Goal: Register for event/course

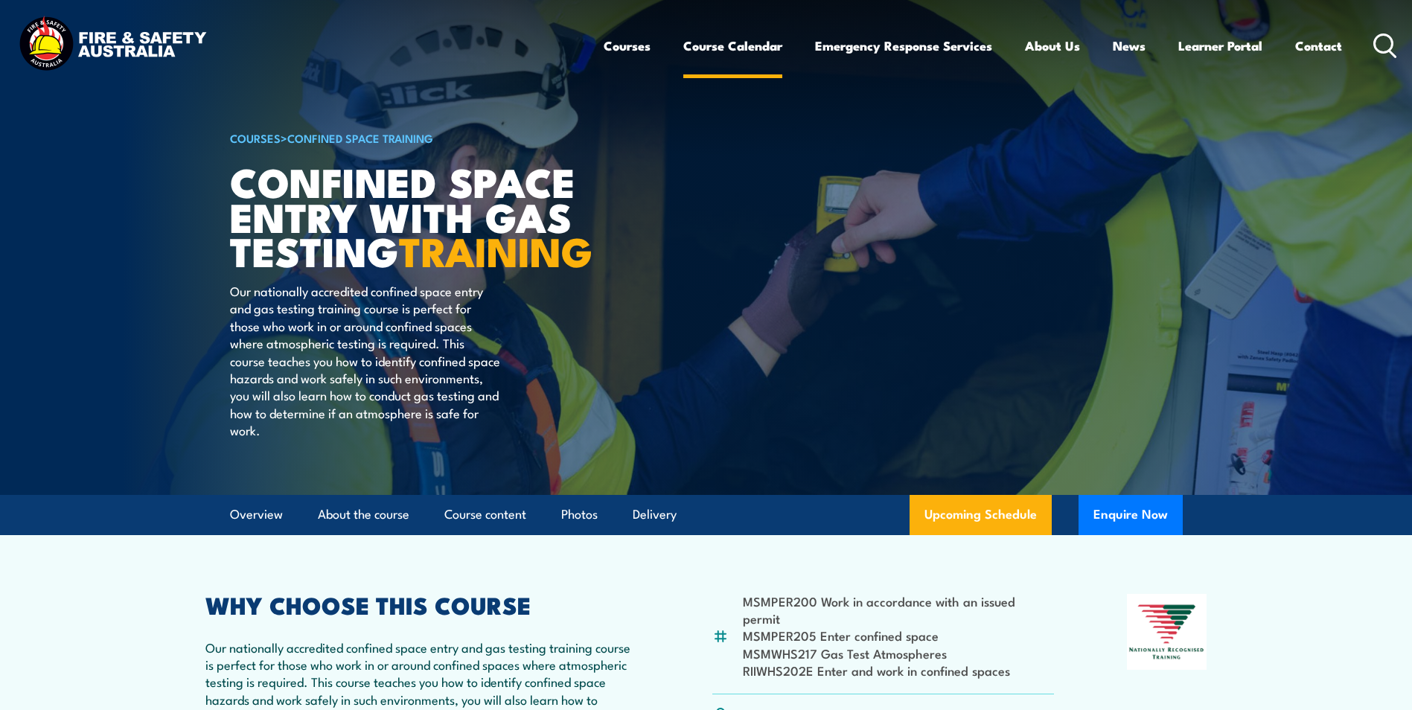
click at [715, 48] on link "Course Calendar" at bounding box center [732, 45] width 99 height 39
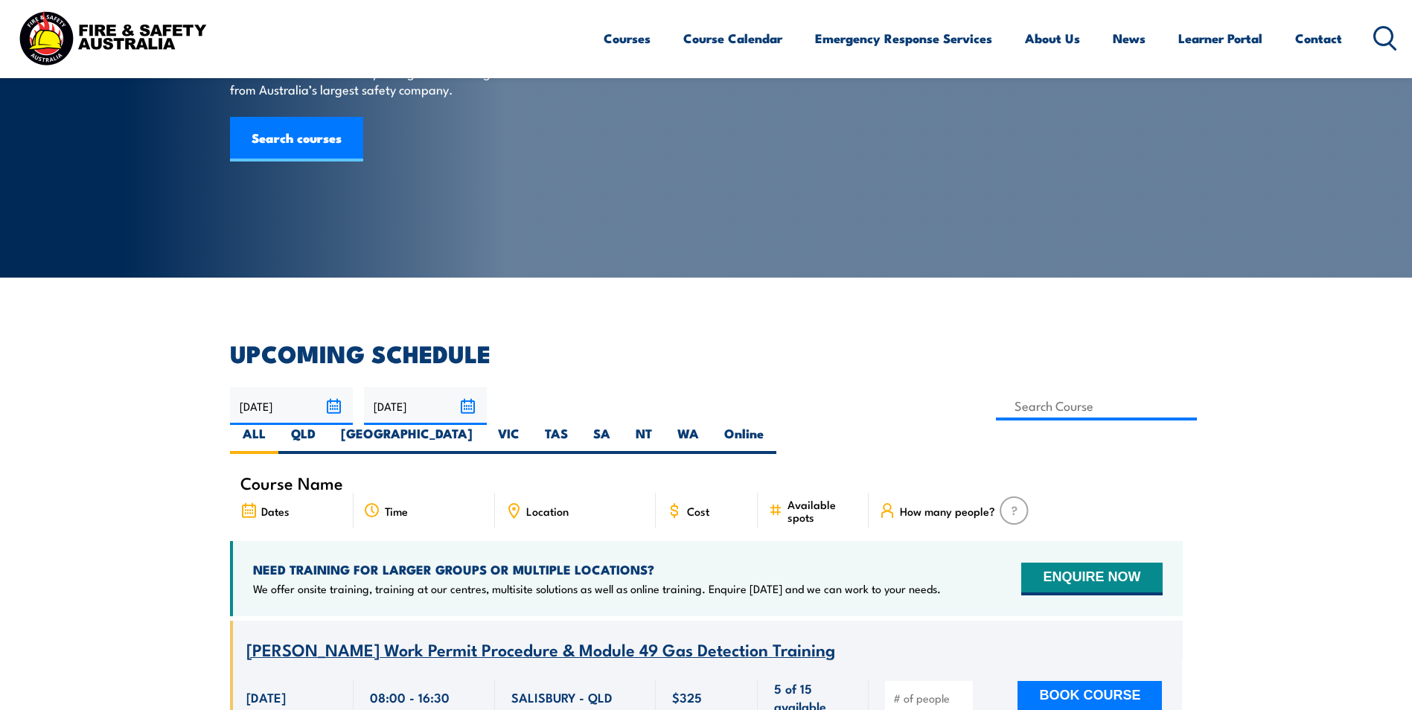
scroll to position [298, 0]
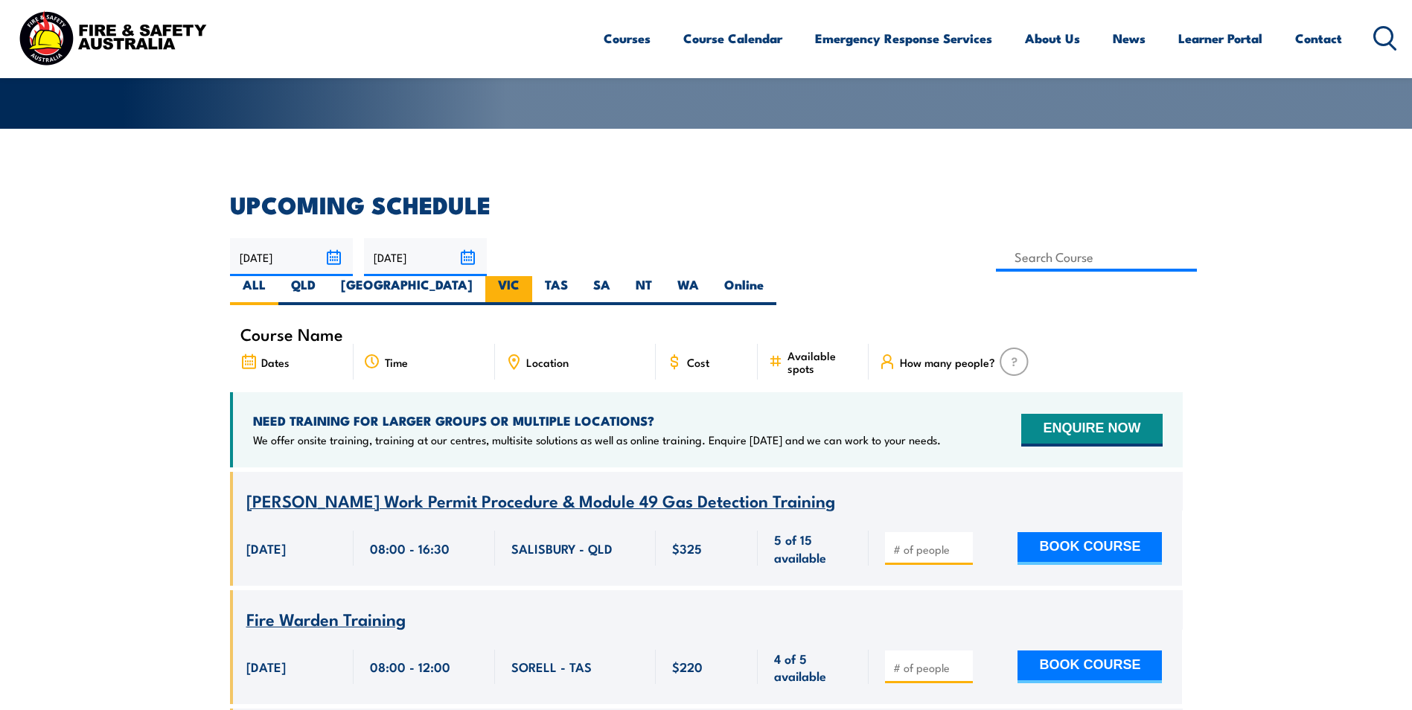
click at [532, 276] on label "VIC" at bounding box center [508, 290] width 47 height 29
click at [529, 276] on input "VIC" at bounding box center [525, 281] width 10 height 10
radio input "true"
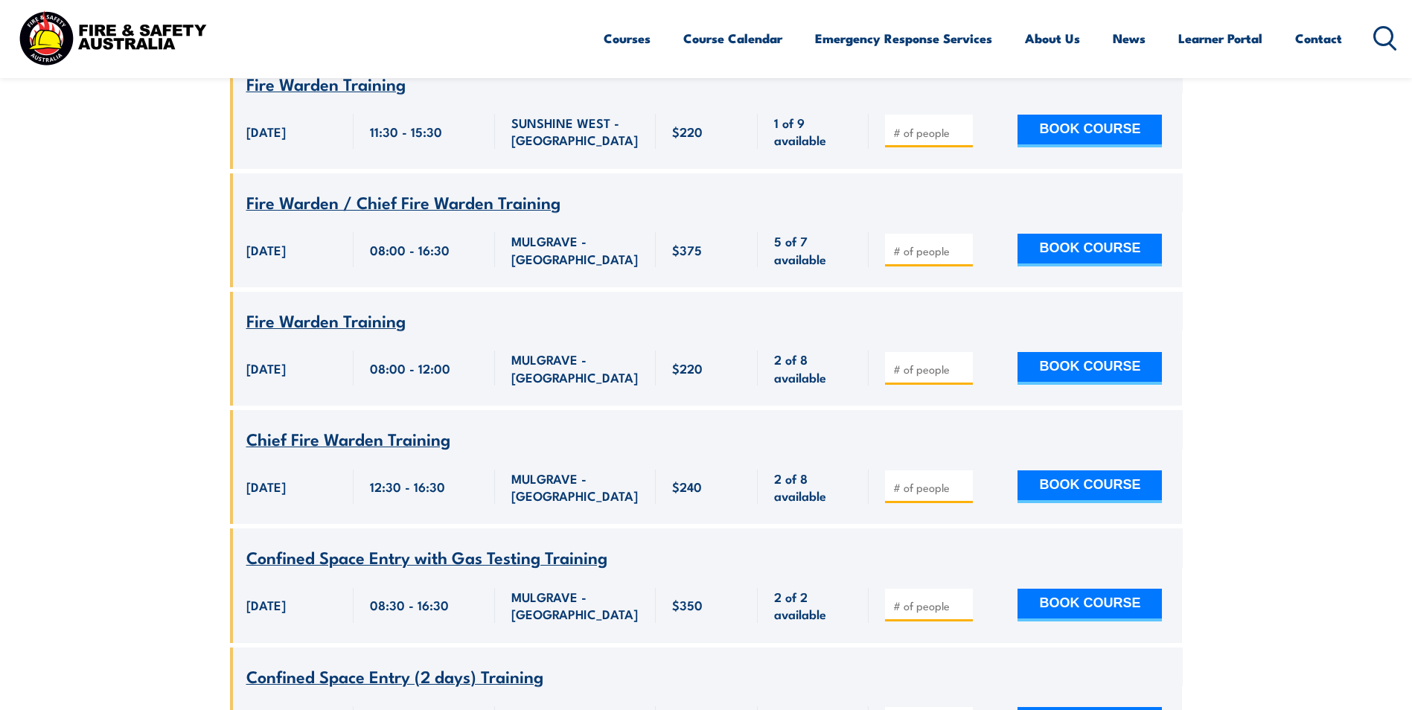
scroll to position [2651, 0]
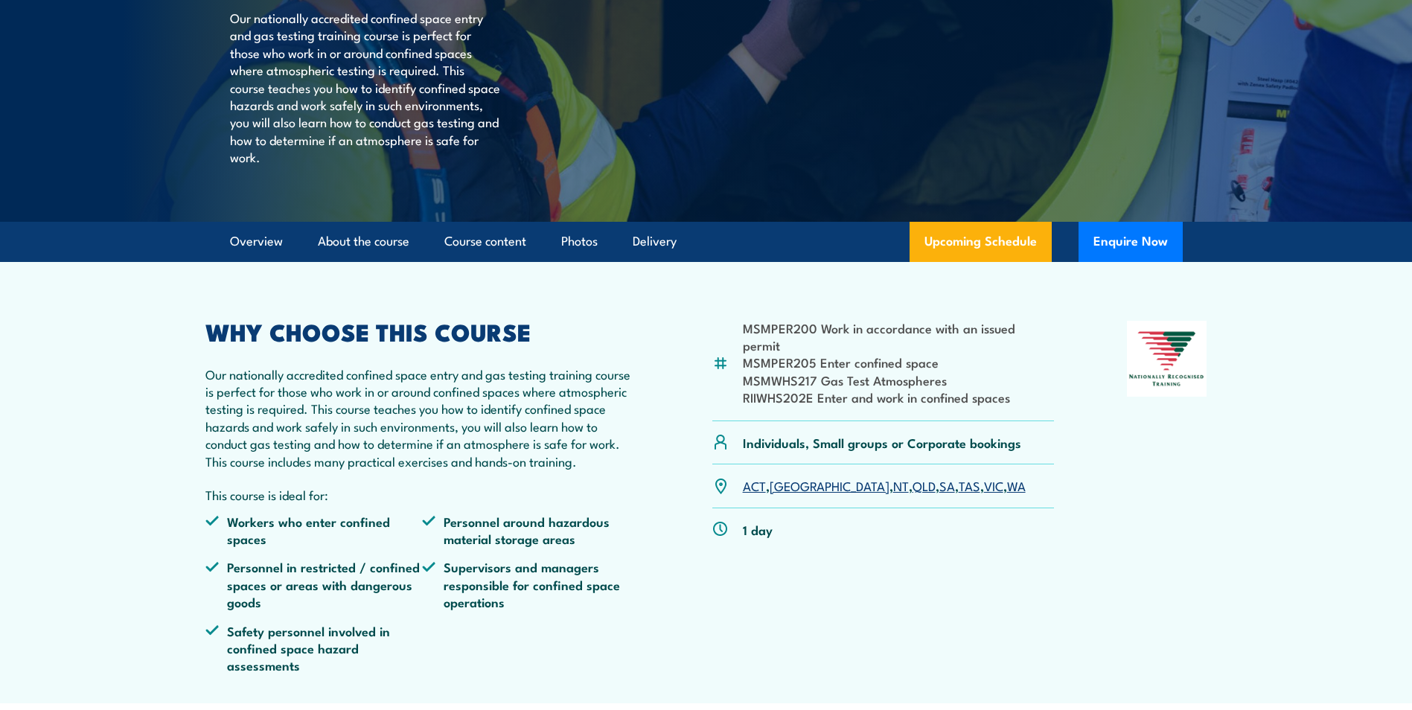
scroll to position [521, 0]
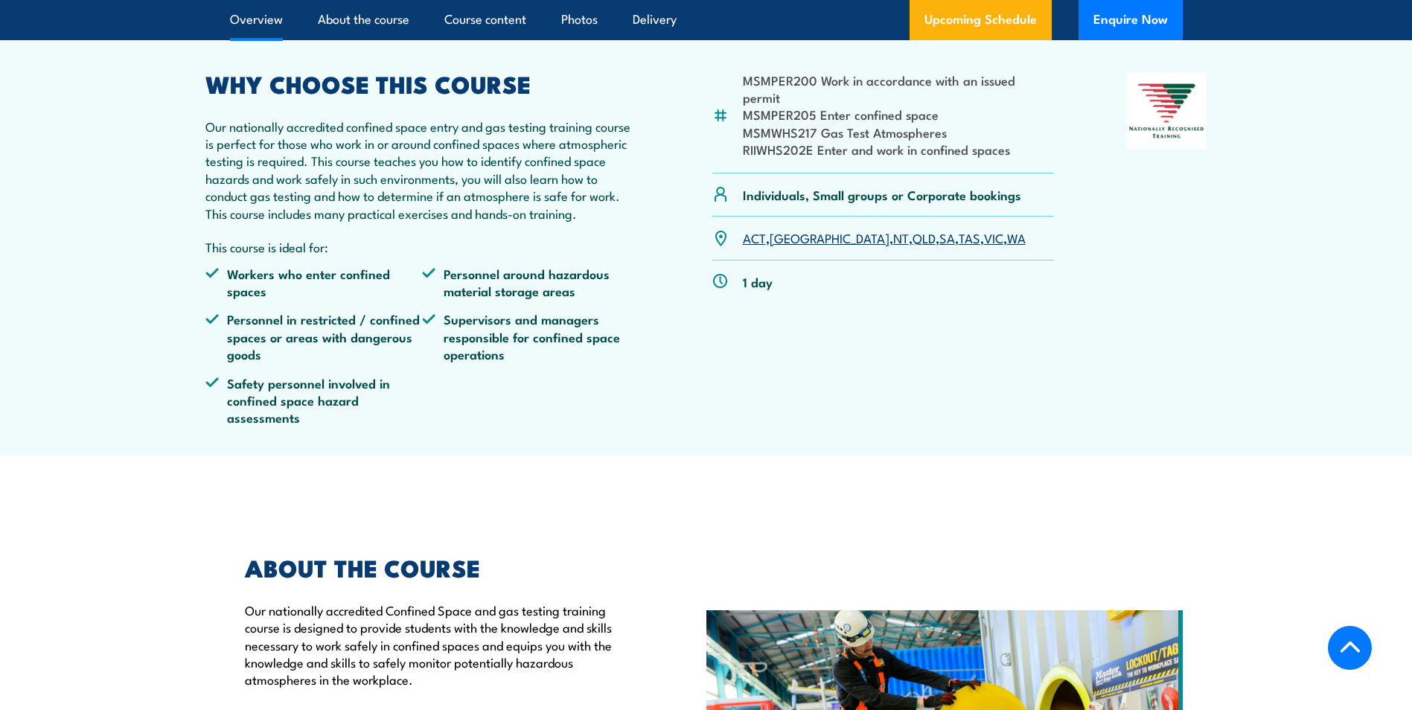
click at [984, 246] on link "VIC" at bounding box center [993, 238] width 19 height 18
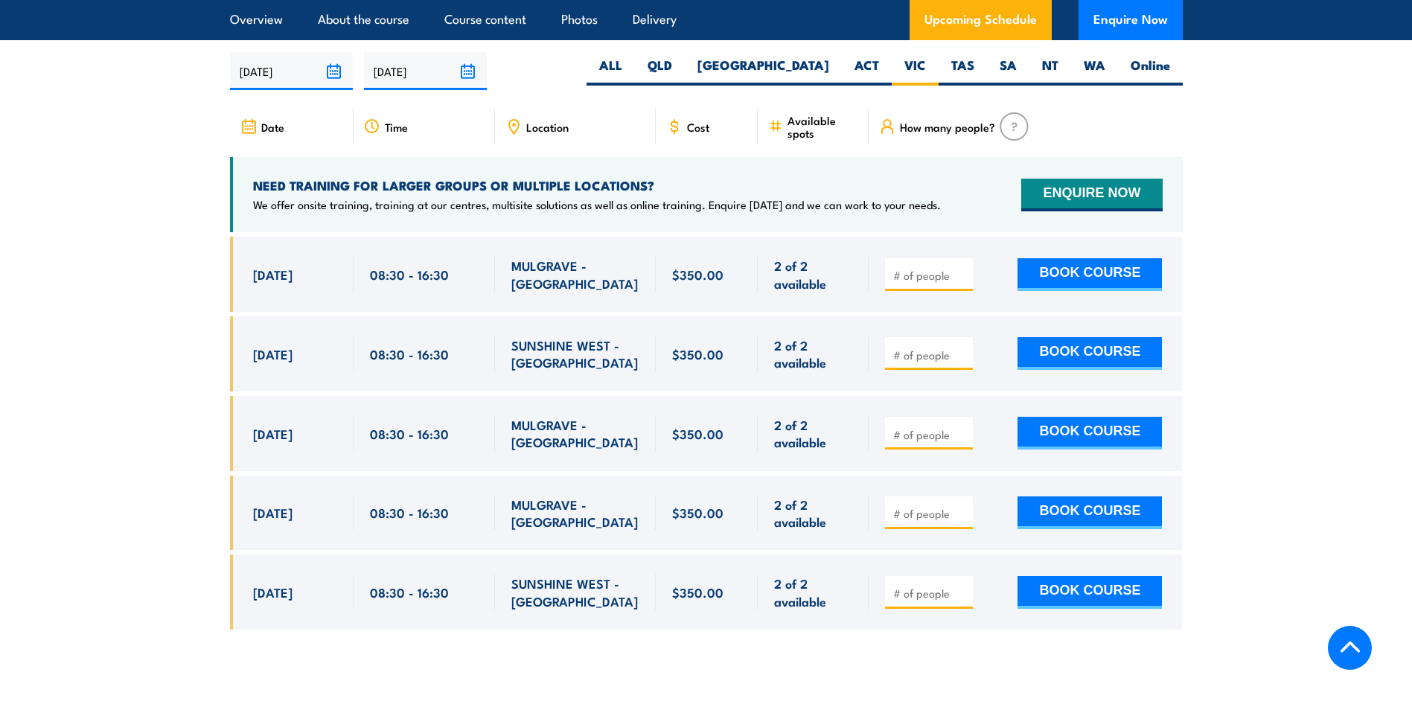
scroll to position [2752, 0]
